Goal: Transaction & Acquisition: Purchase product/service

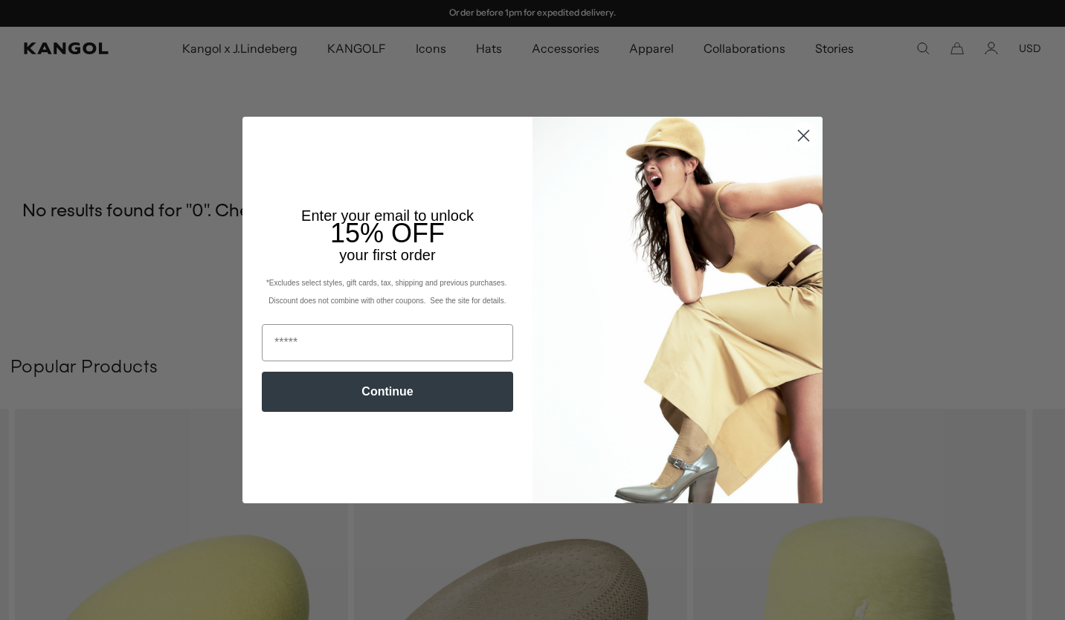
click at [799, 140] on icon "Close dialog" at bounding box center [804, 135] width 10 height 10
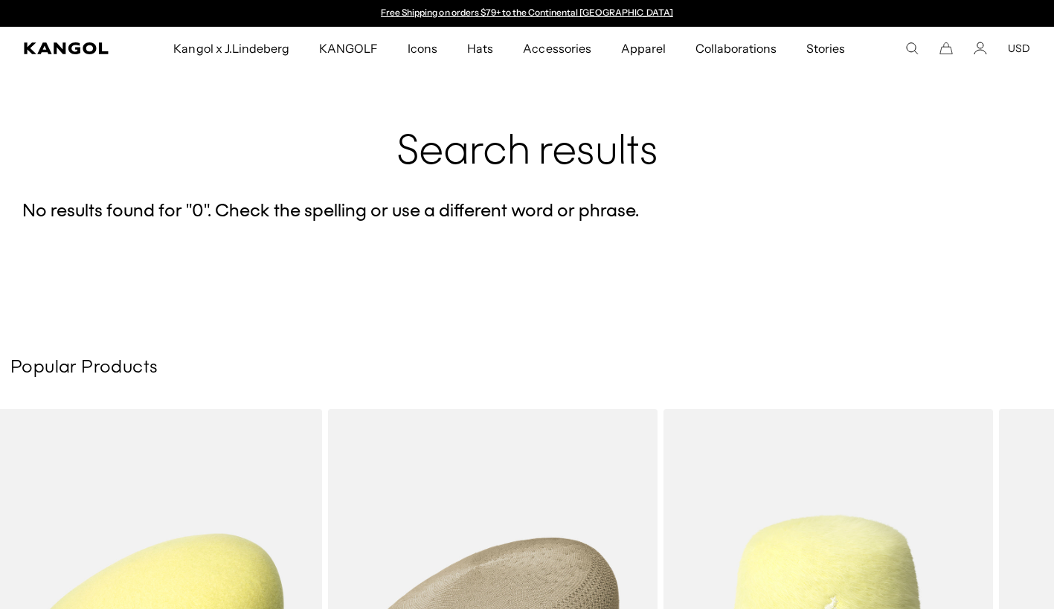
click at [492, 51] on span "Hats" at bounding box center [480, 48] width 26 height 43
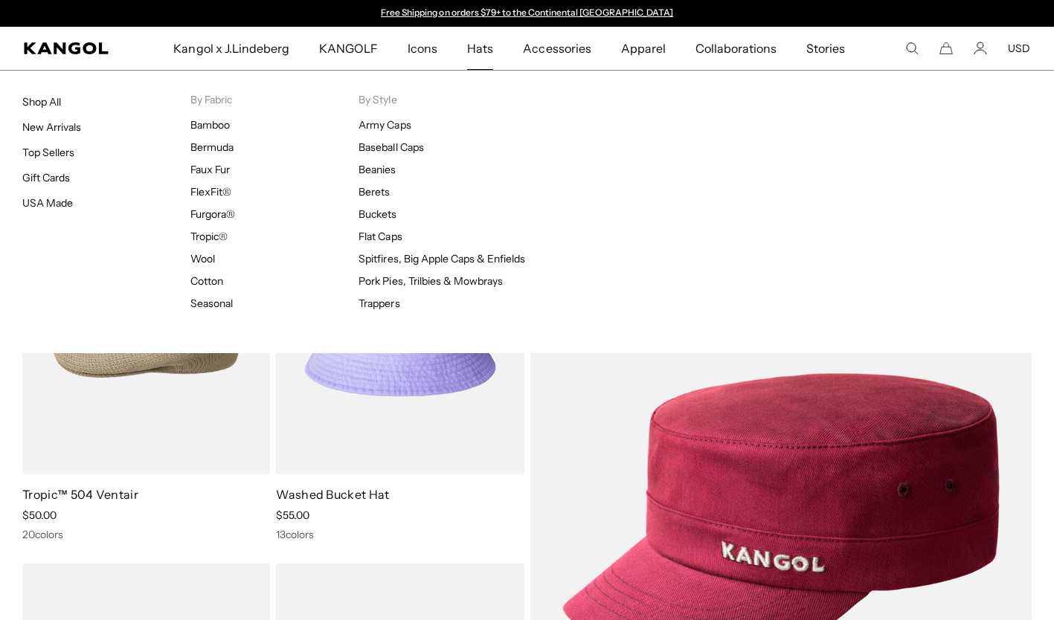
click at [912, 48] on icon "Search here" at bounding box center [911, 48] width 13 height 13
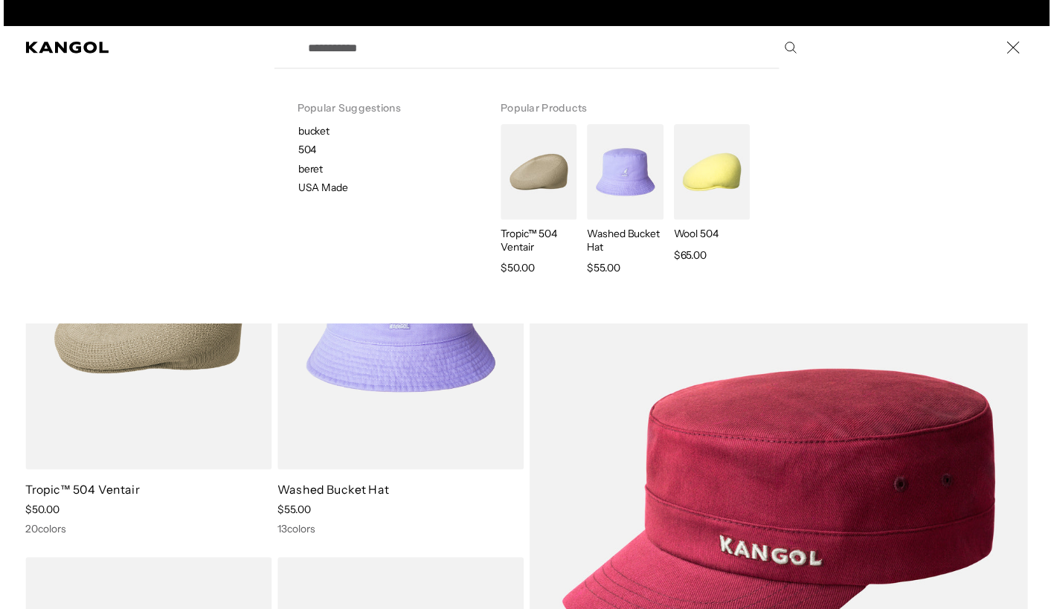
scroll to position [0, 306]
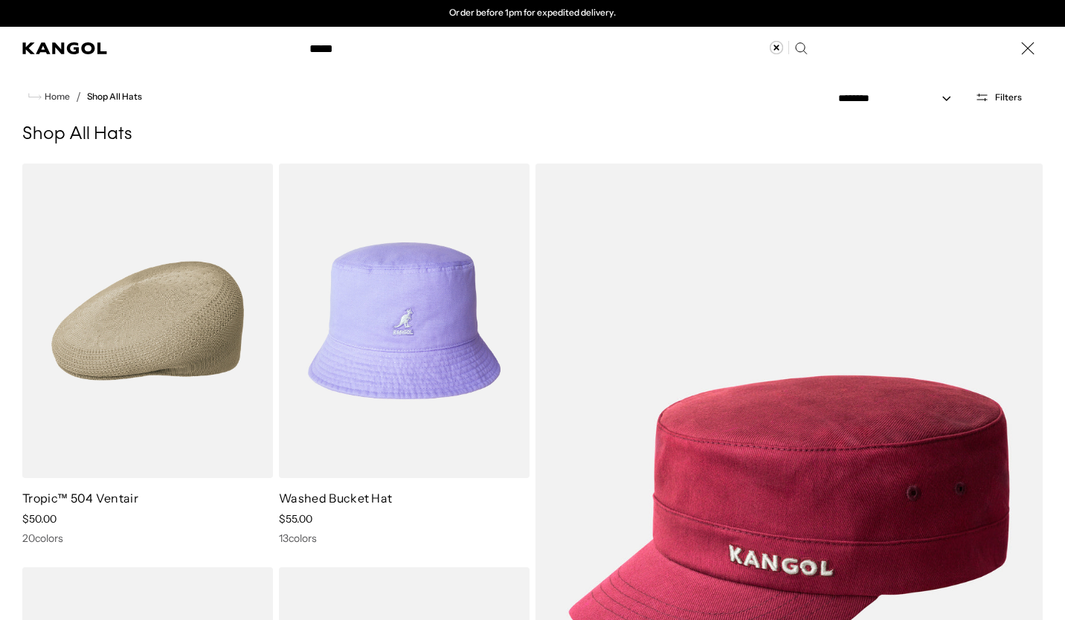
type input "*****"
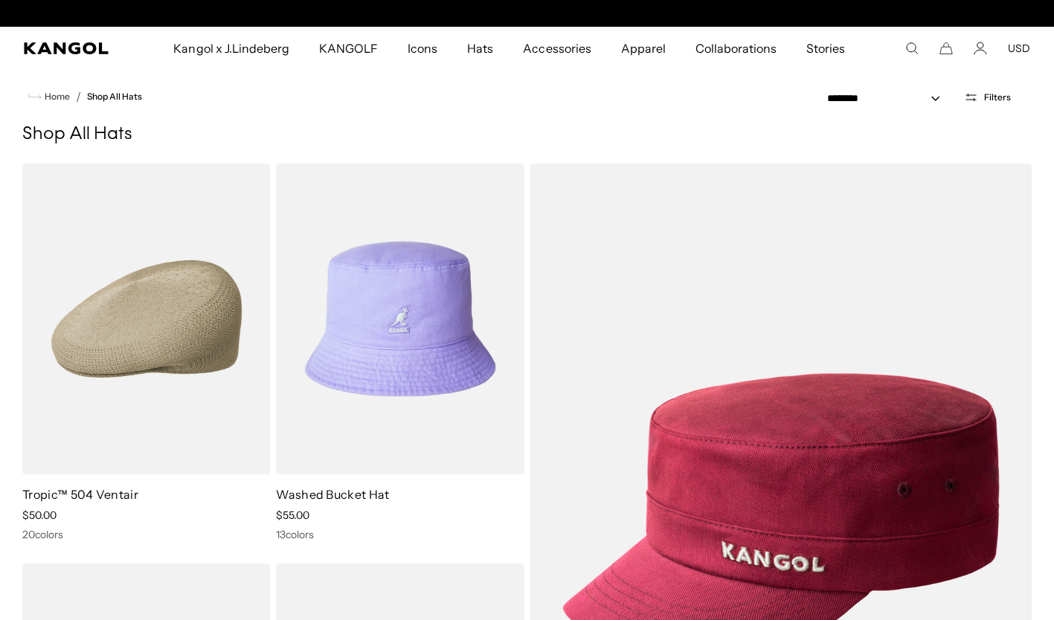
scroll to position [0, 306]
